Goal: Navigation & Orientation: Find specific page/section

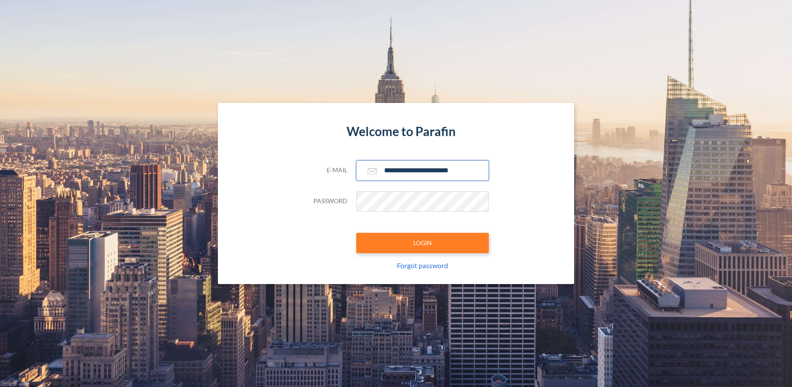
type input "**********"
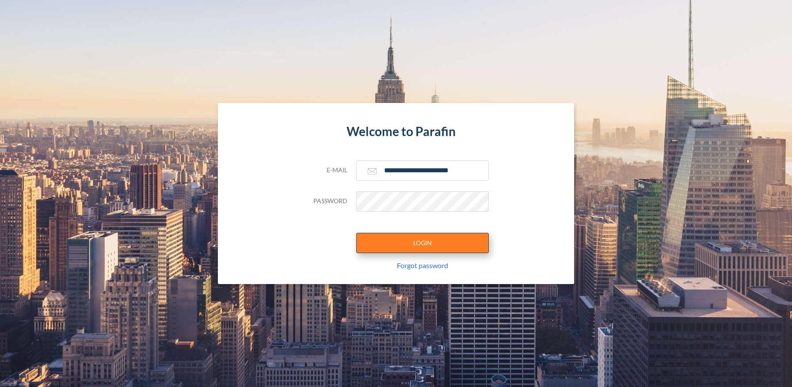
click at [422, 243] on button "LOGIN" at bounding box center [422, 243] width 133 height 20
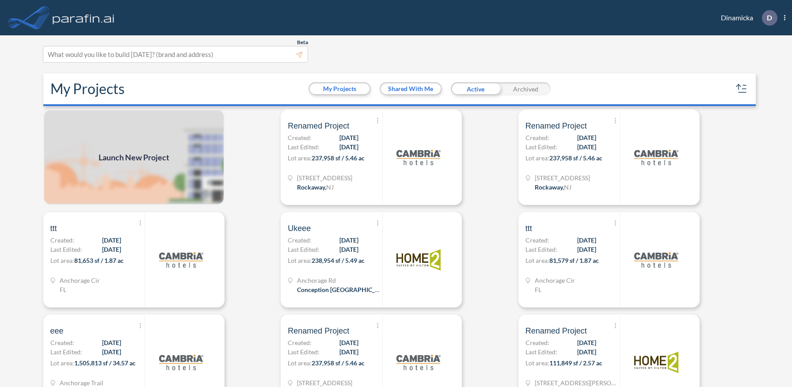
scroll to position [2, 0]
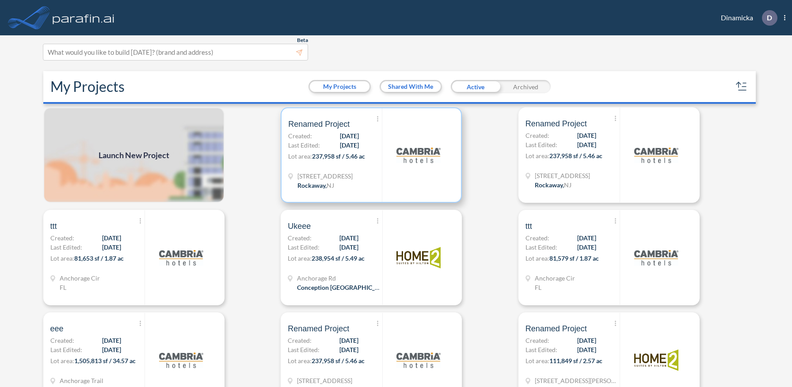
click at [371, 155] on p "Lot area: 237,958 sf / 5.46 ac" at bounding box center [335, 158] width 94 height 13
